Goal: Task Accomplishment & Management: Use online tool/utility

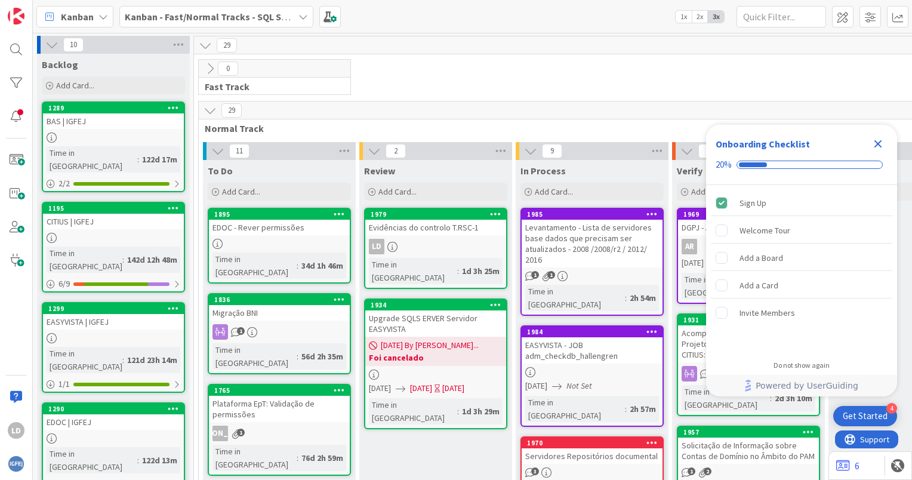
click at [876, 140] on icon "Close Checklist" at bounding box center [878, 144] width 14 height 14
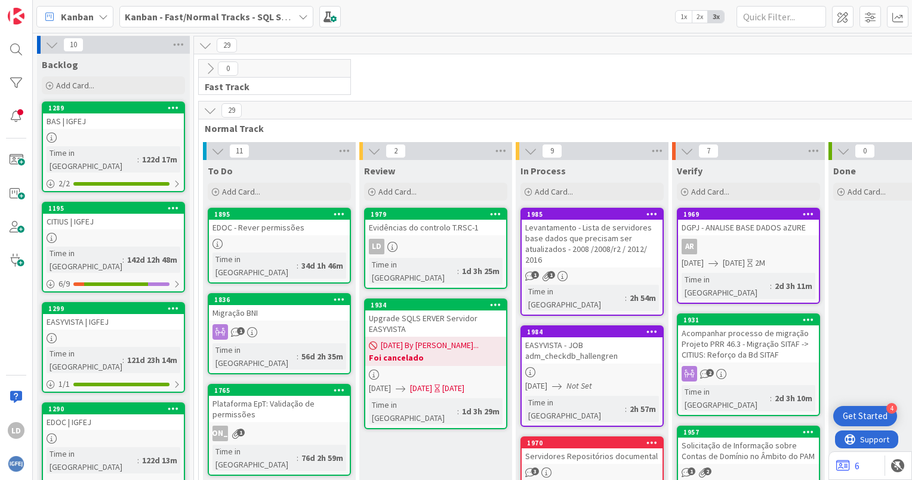
click at [265, 17] on b "Kanban - Fast/Normal Tracks - SQL SERVER" at bounding box center [217, 17] width 184 height 12
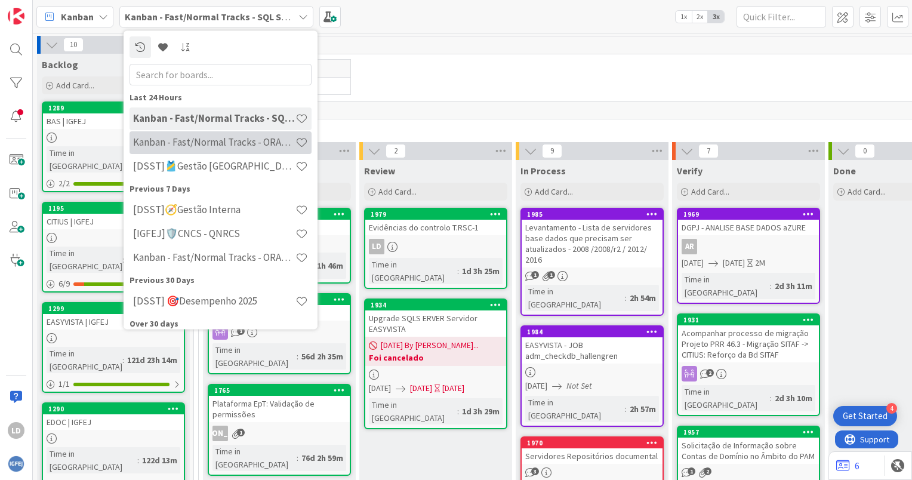
click at [260, 141] on h4 "Kanban - Fast/Normal Tracks - ORACLE TEAM | IGFEJ" at bounding box center [214, 143] width 162 height 12
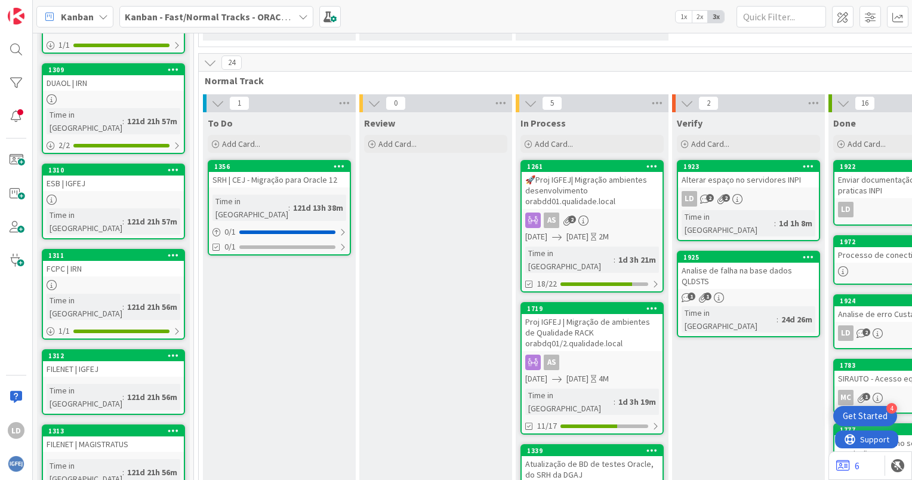
scroll to position [239, 155]
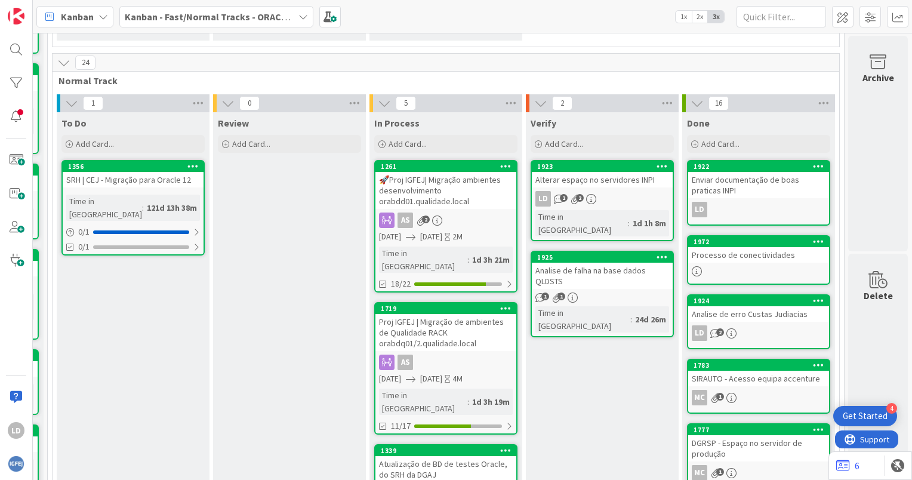
drag, startPoint x: 657, startPoint y: 478, endPoint x: 1, endPoint y: 8, distance: 807.1
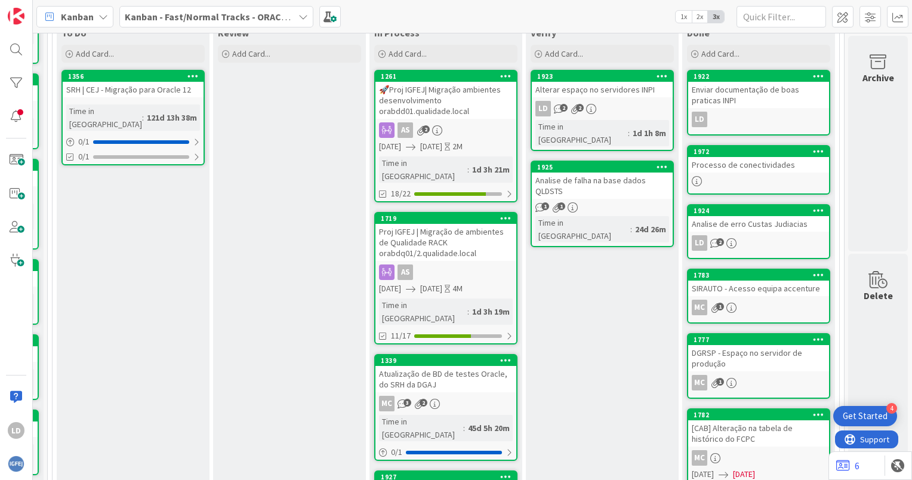
scroll to position [358, 155]
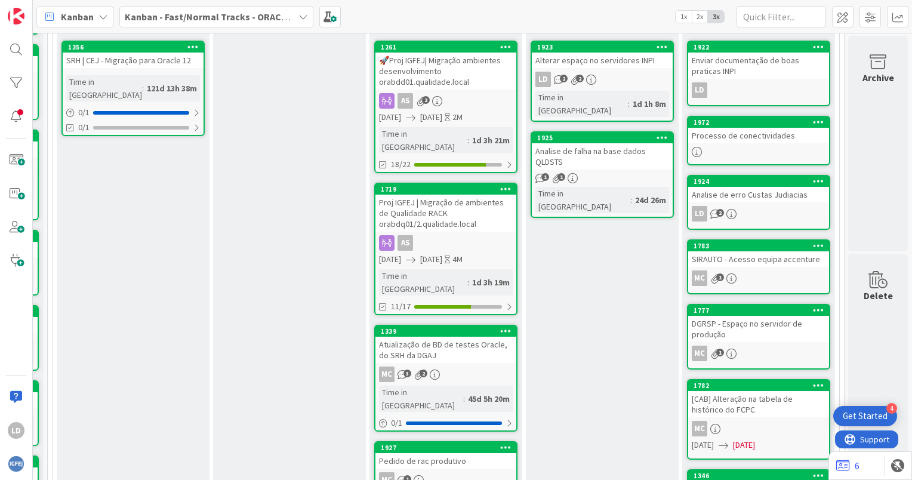
click at [471, 207] on div "Proj IGFEJ | Migração de ambientes de Qualidade RACK orabdq01/2.qualidade.local" at bounding box center [445, 213] width 141 height 37
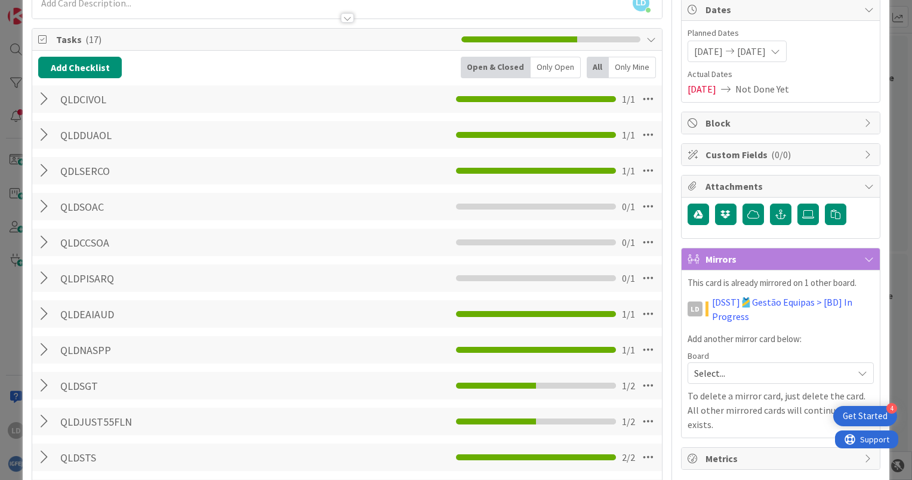
click at [45, 275] on div at bounding box center [46, 277] width 16 height 21
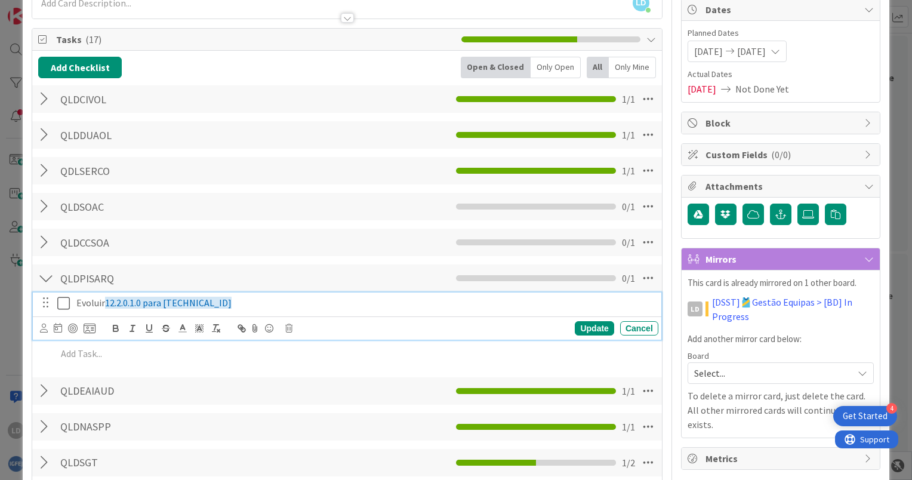
click at [64, 301] on icon at bounding box center [63, 303] width 13 height 14
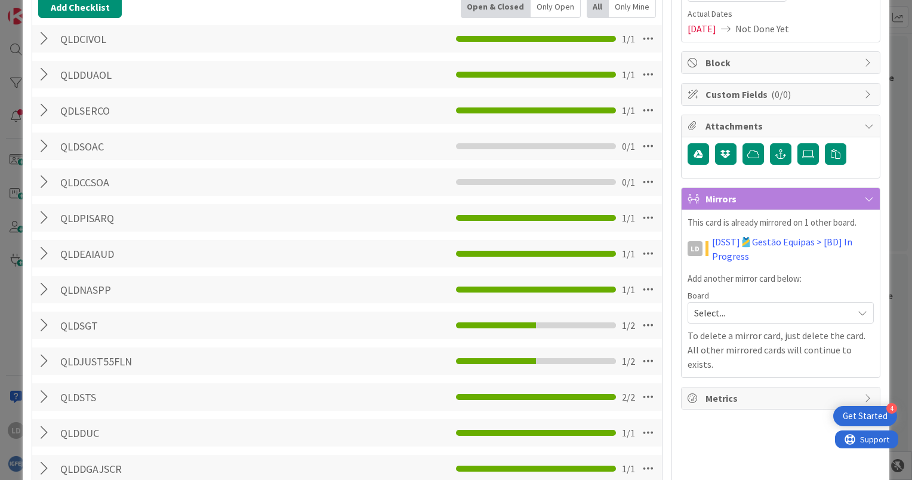
scroll to position [179, 0]
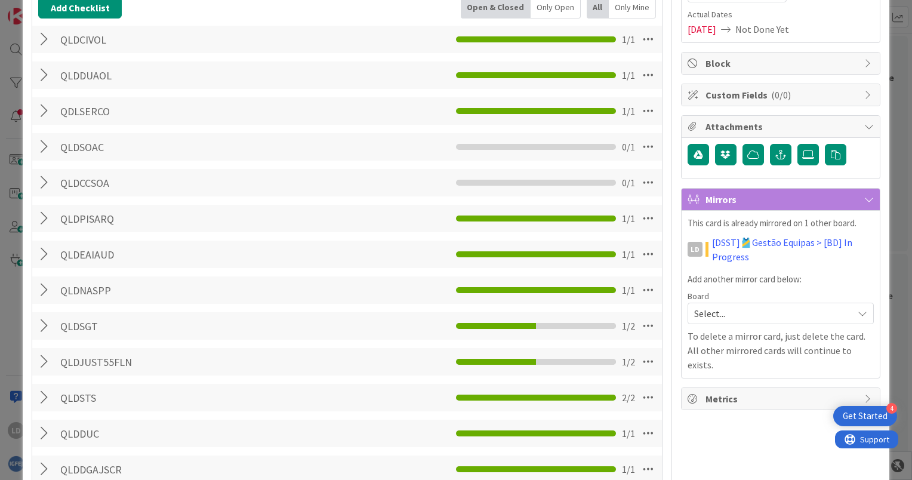
click at [50, 325] on div at bounding box center [46, 325] width 16 height 21
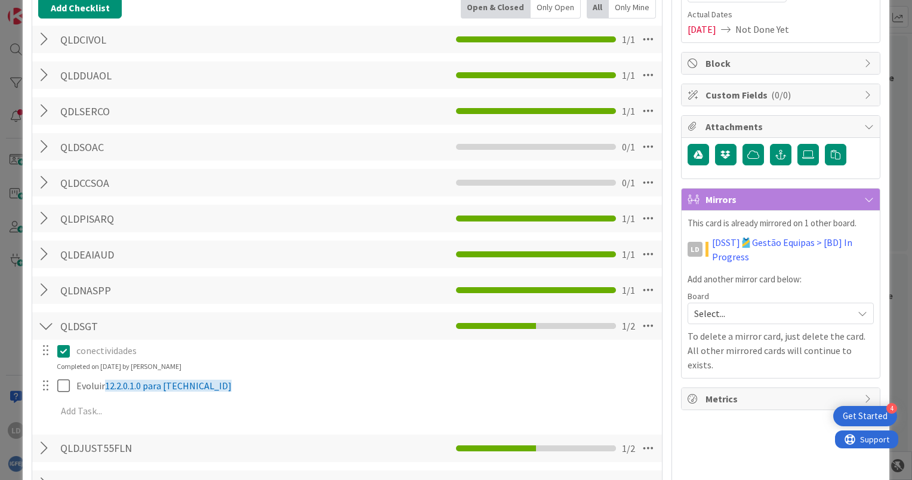
click at [50, 325] on div at bounding box center [46, 325] width 16 height 21
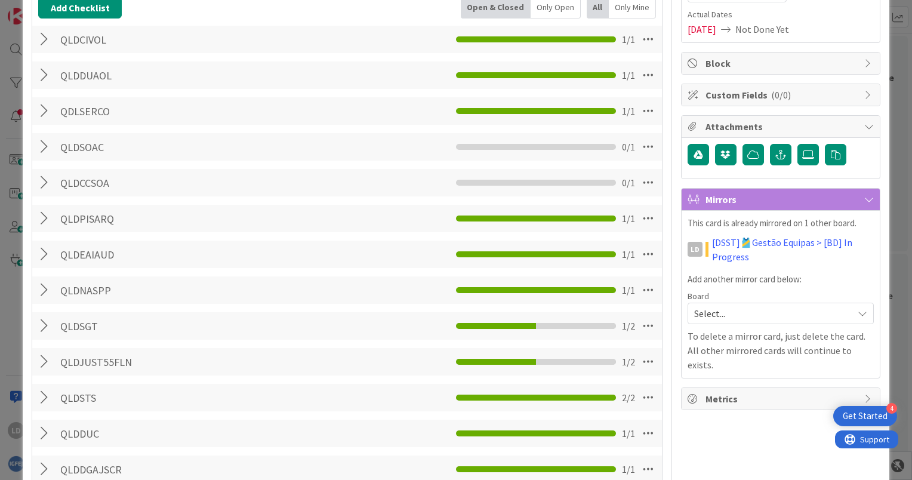
click at [42, 328] on div at bounding box center [46, 325] width 16 height 21
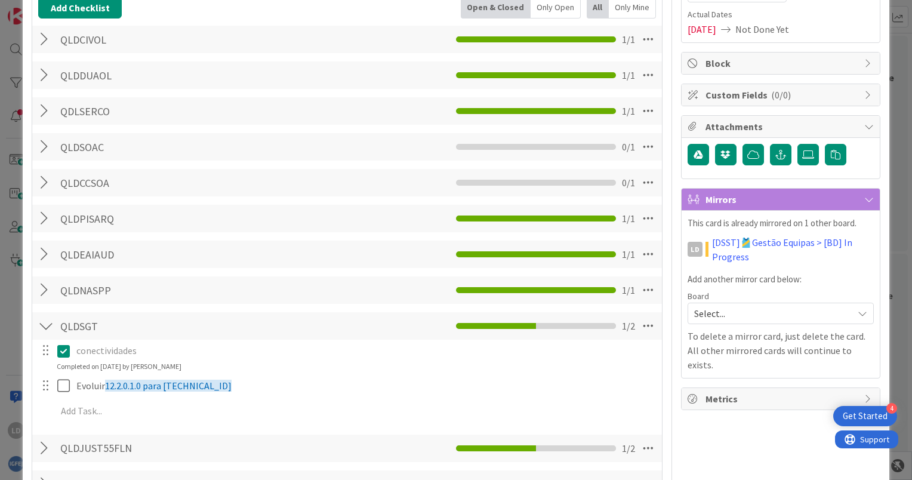
click at [42, 328] on div at bounding box center [46, 325] width 16 height 21
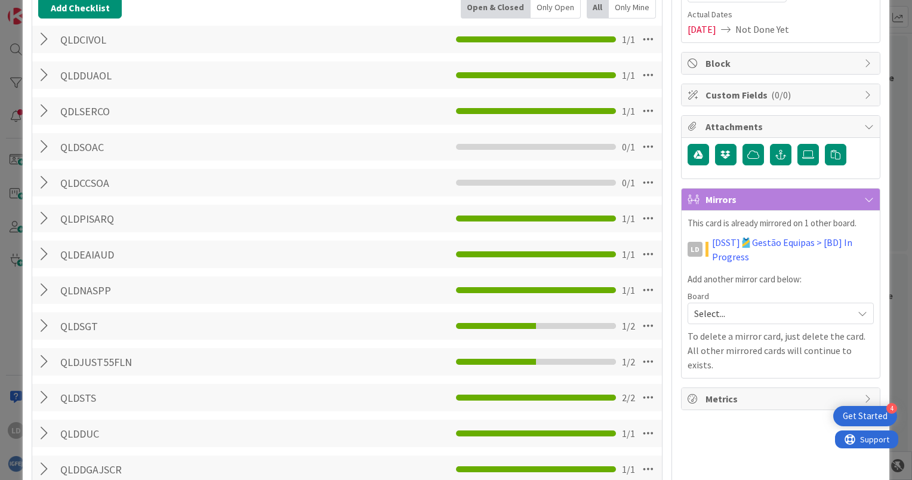
click at [45, 357] on div at bounding box center [46, 361] width 16 height 21
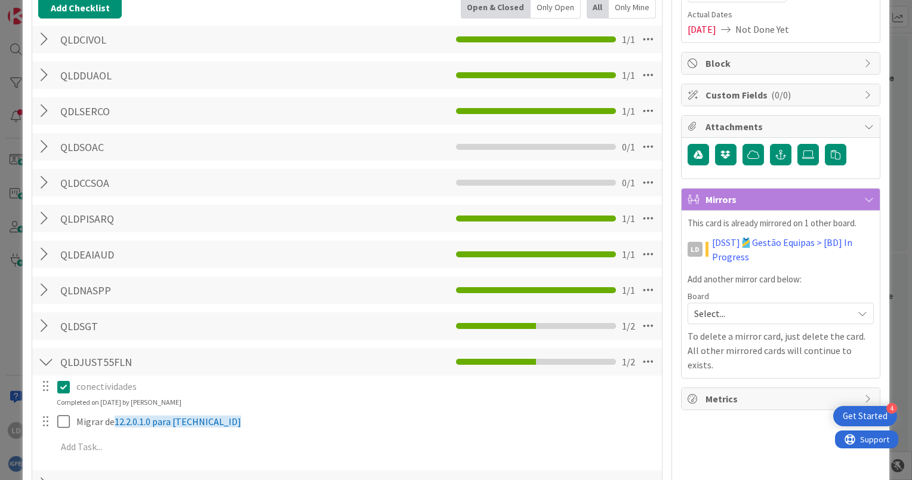
click at [45, 357] on div at bounding box center [46, 361] width 16 height 21
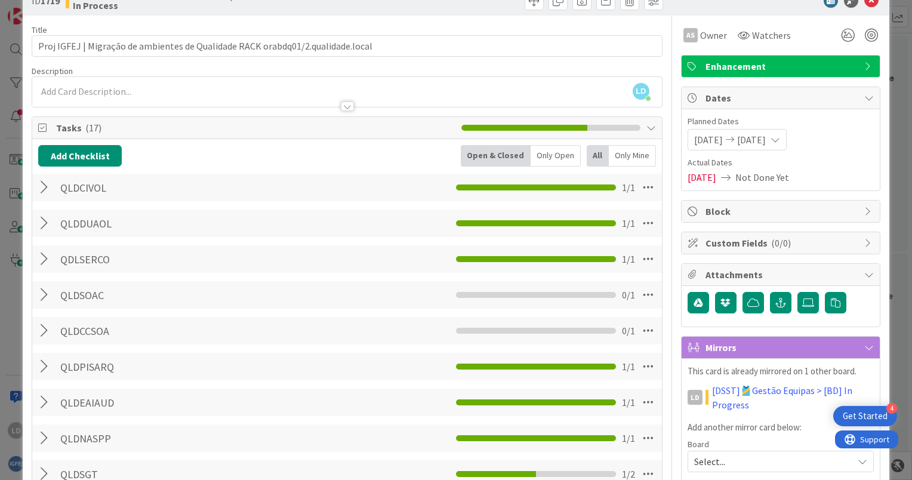
scroll to position [0, 0]
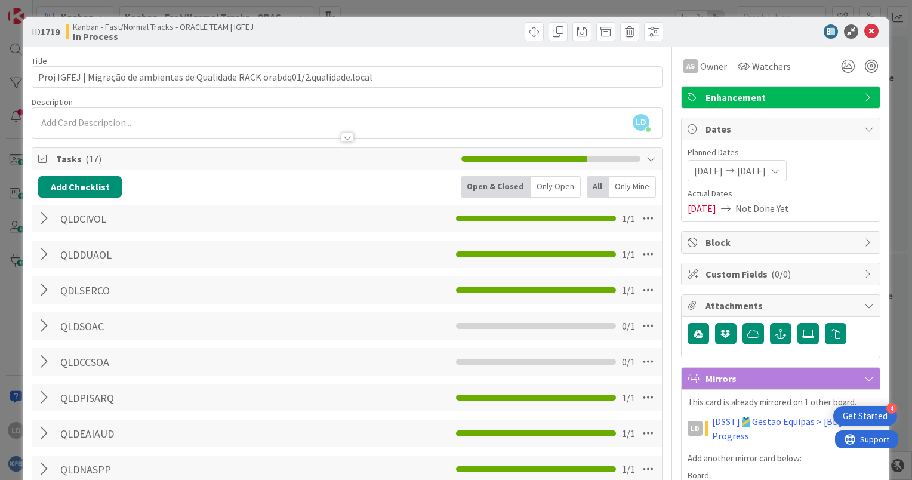
click at [47, 328] on div at bounding box center [46, 325] width 16 height 21
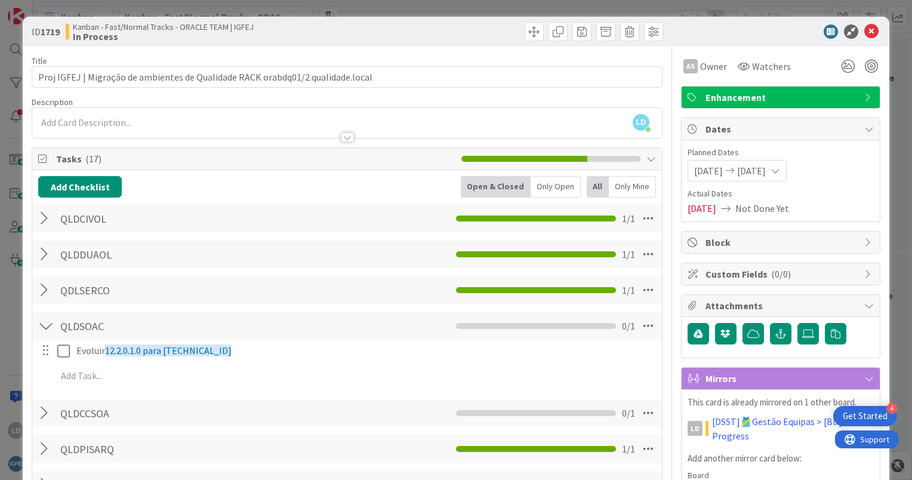
click at [47, 328] on div at bounding box center [46, 325] width 16 height 21
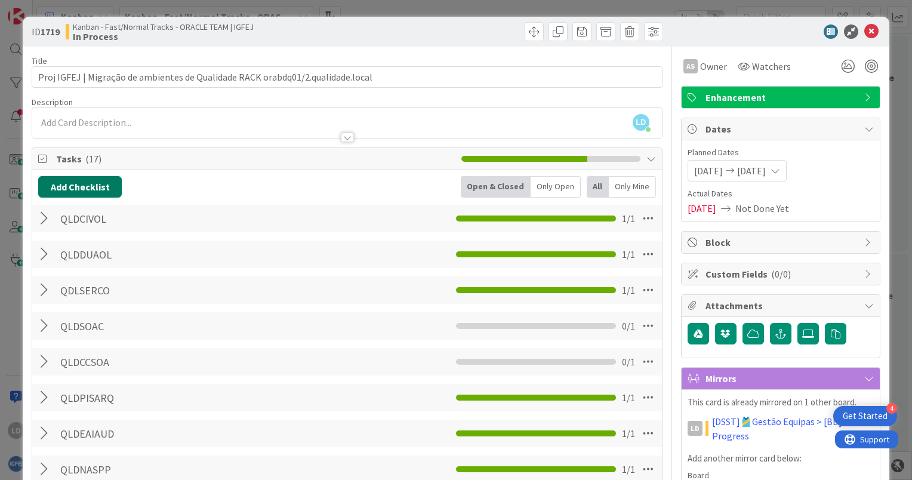
click at [83, 179] on button "Add Checklist" at bounding box center [80, 186] width 84 height 21
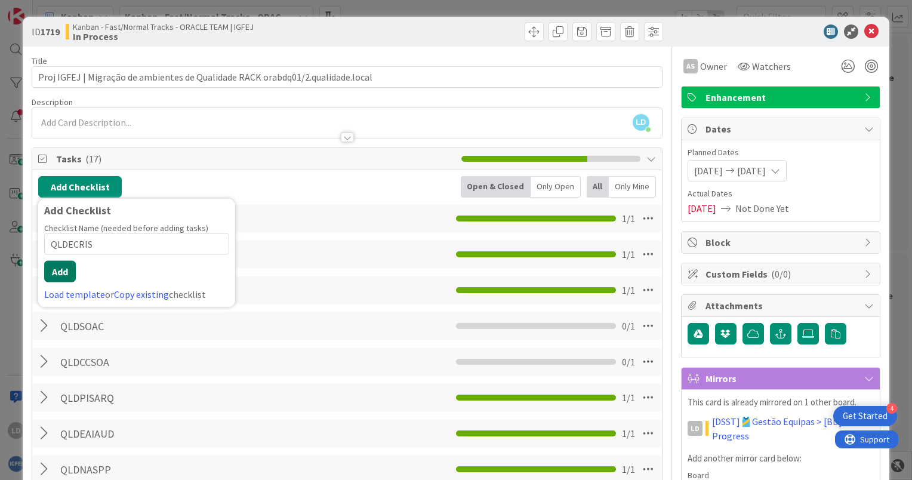
type input "QLDECRIS"
click at [59, 270] on button "Add" at bounding box center [60, 271] width 32 height 21
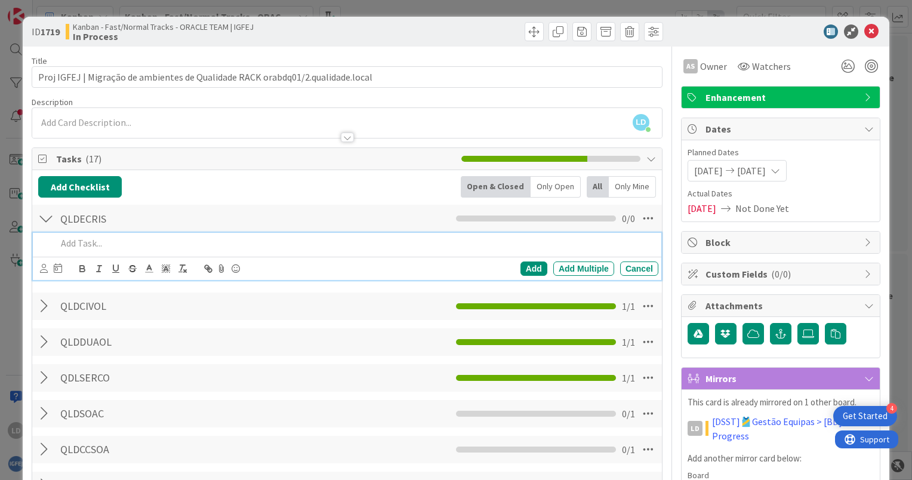
click at [45, 304] on div at bounding box center [46, 305] width 16 height 21
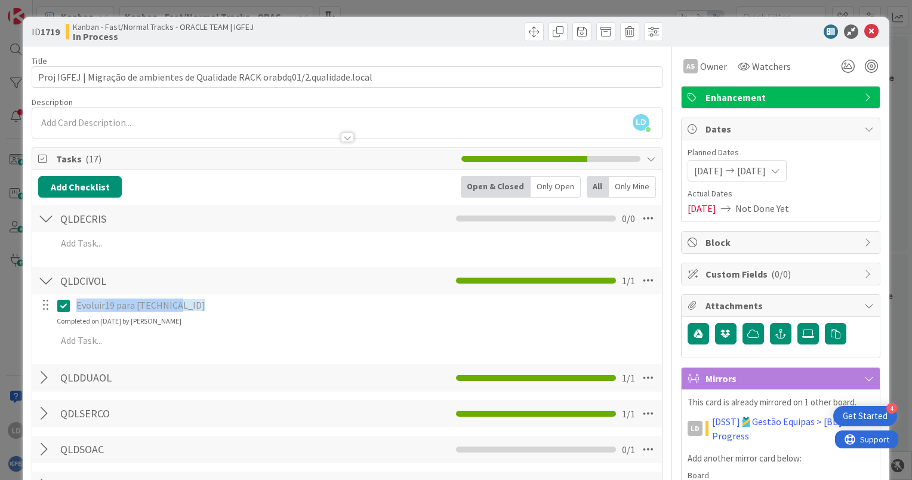
drag, startPoint x: 215, startPoint y: 304, endPoint x: 75, endPoint y: 304, distance: 139.6
click at [76, 304] on p "Evoluir 19 para 19.27.0.0" at bounding box center [364, 305] width 577 height 14
copy p "Evoluir 19 para 19.27.0.0"
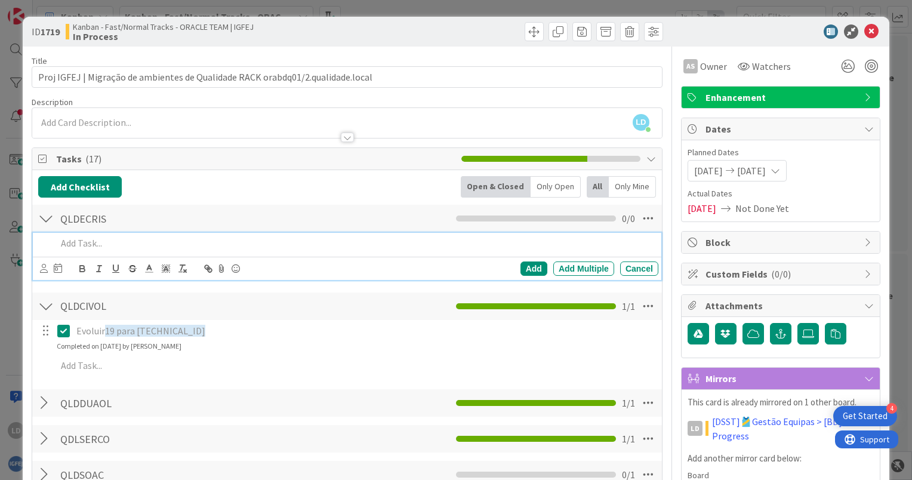
click at [98, 243] on p at bounding box center [355, 243] width 597 height 14
click at [524, 266] on div "Add" at bounding box center [533, 268] width 27 height 14
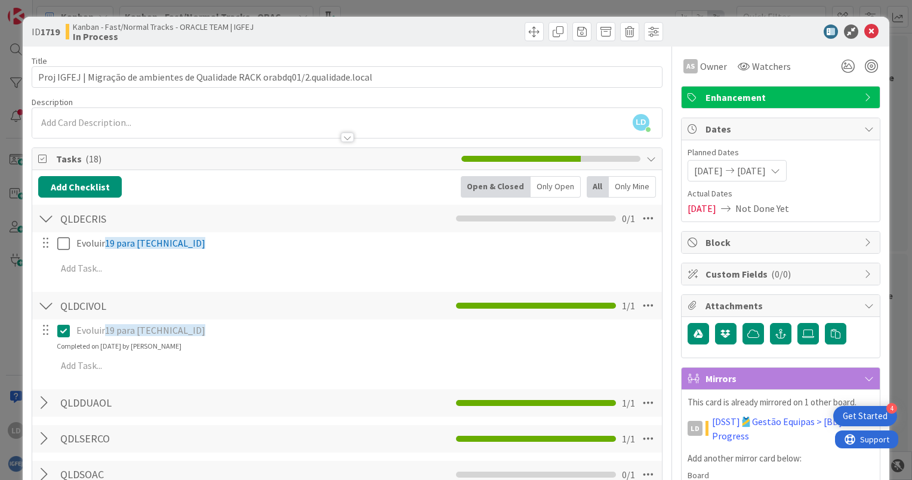
click at [44, 218] on div at bounding box center [46, 218] width 16 height 21
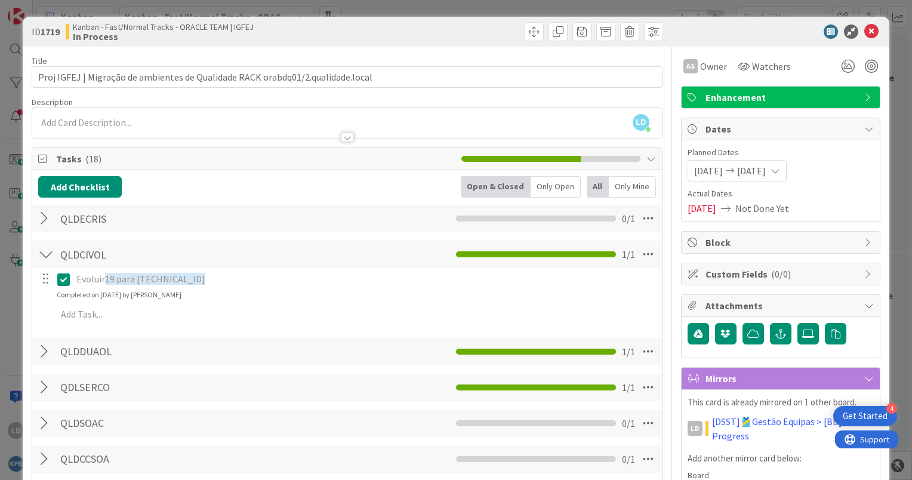
click at [47, 249] on div at bounding box center [46, 253] width 16 height 21
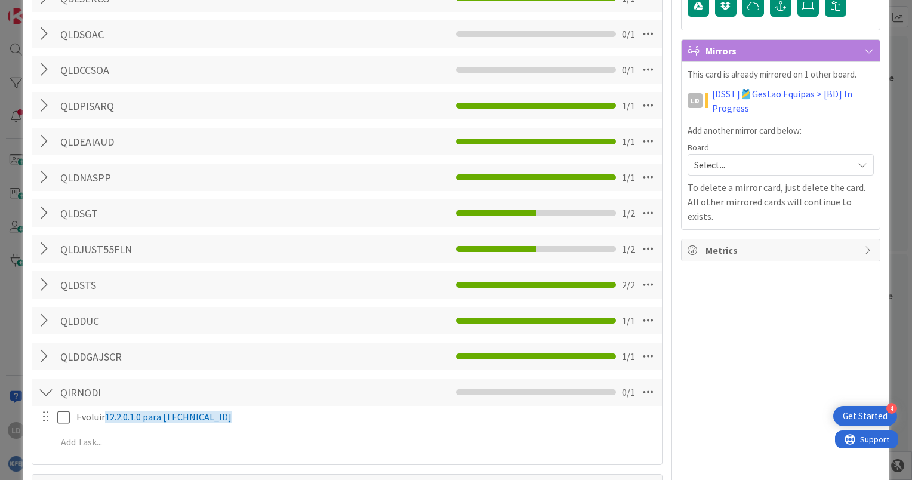
scroll to position [358, 0]
